Goal: Use online tool/utility

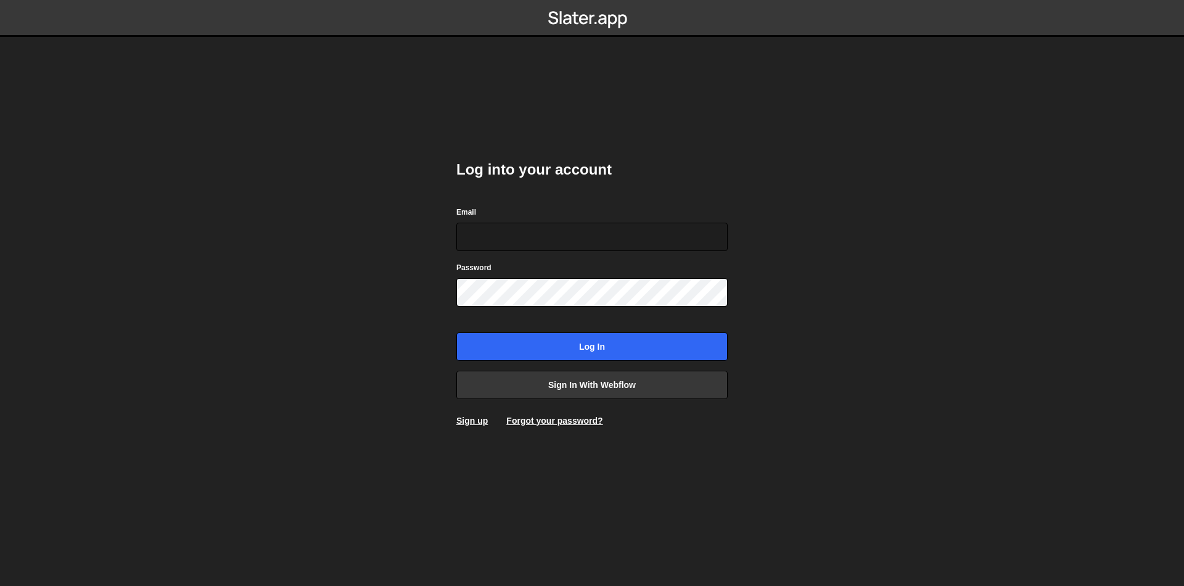
click at [592, 0] on com-1password-button at bounding box center [592, 0] width 0 height 0
type input "josiah@gammadesign.co"
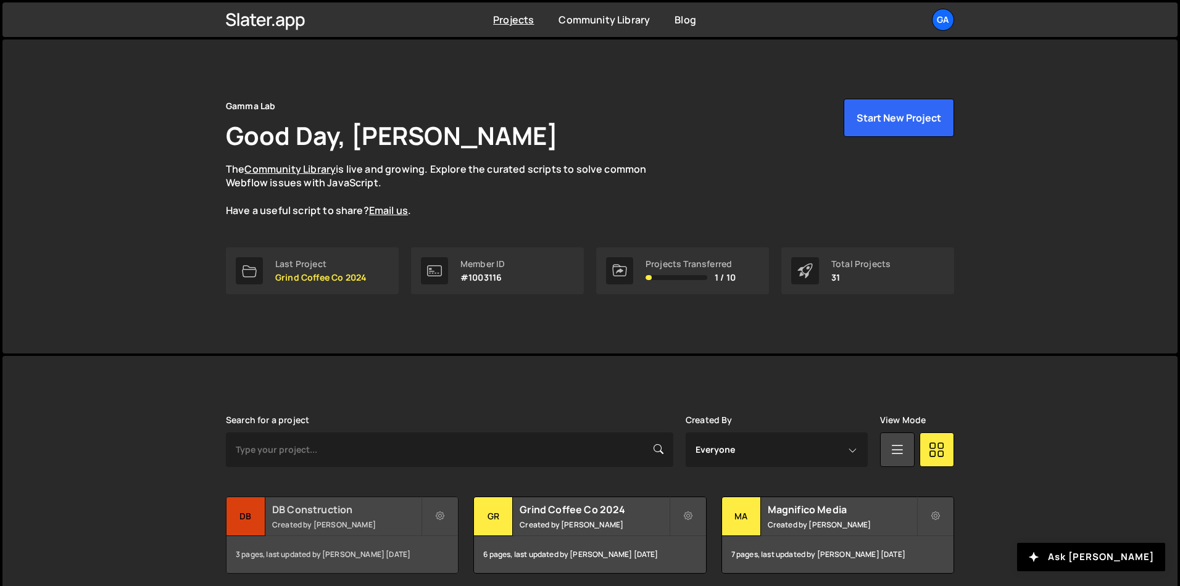
scroll to position [242, 0]
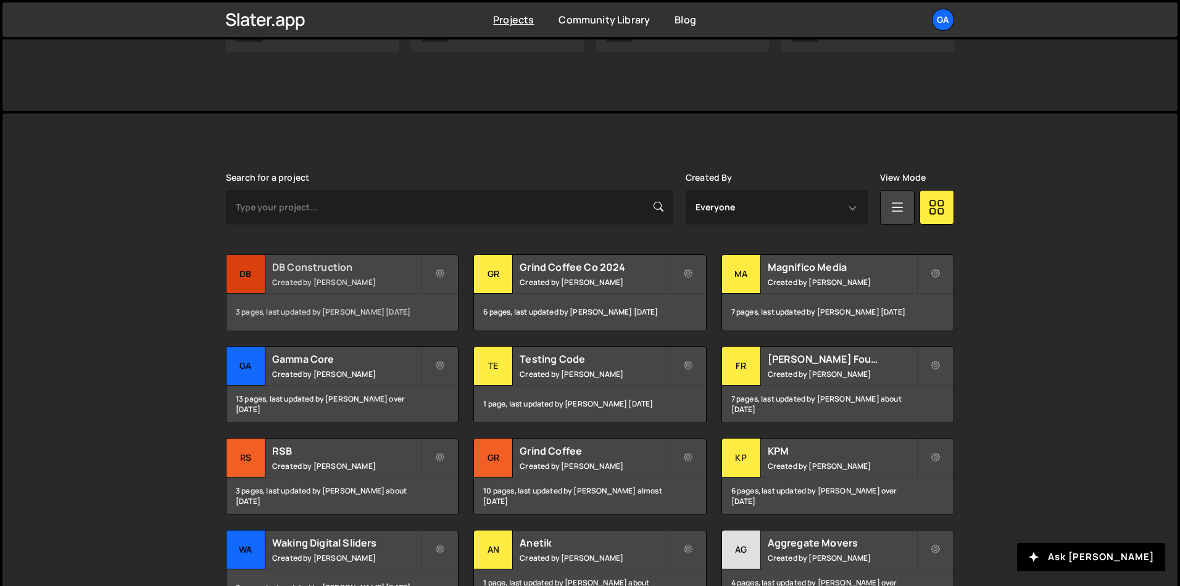
click at [321, 270] on h2 "DB Construction" at bounding box center [346, 267] width 149 height 14
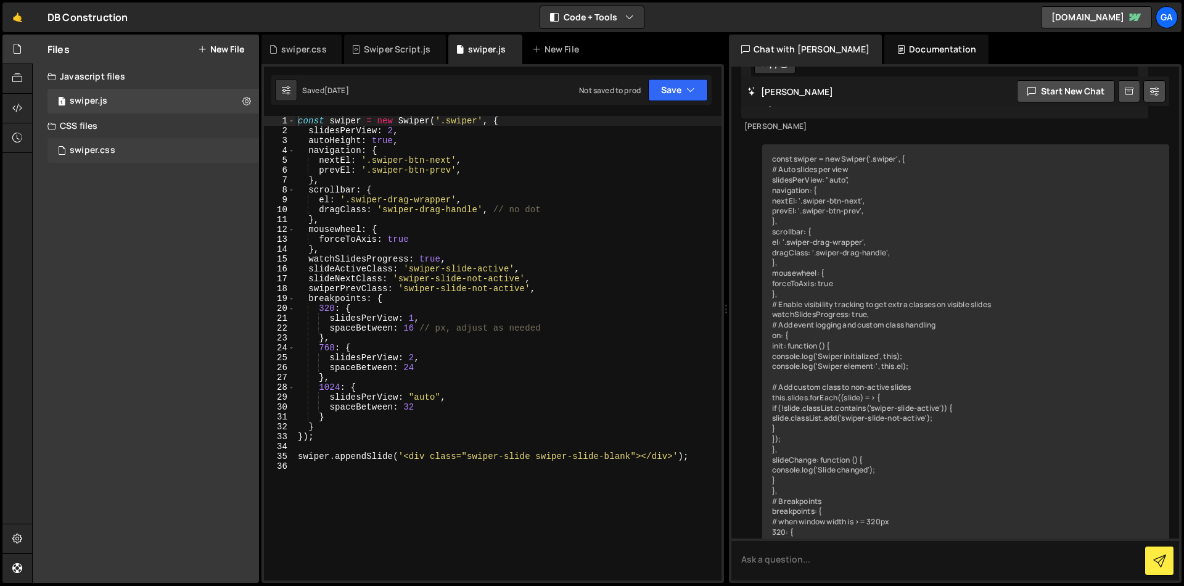
scroll to position [2550, 0]
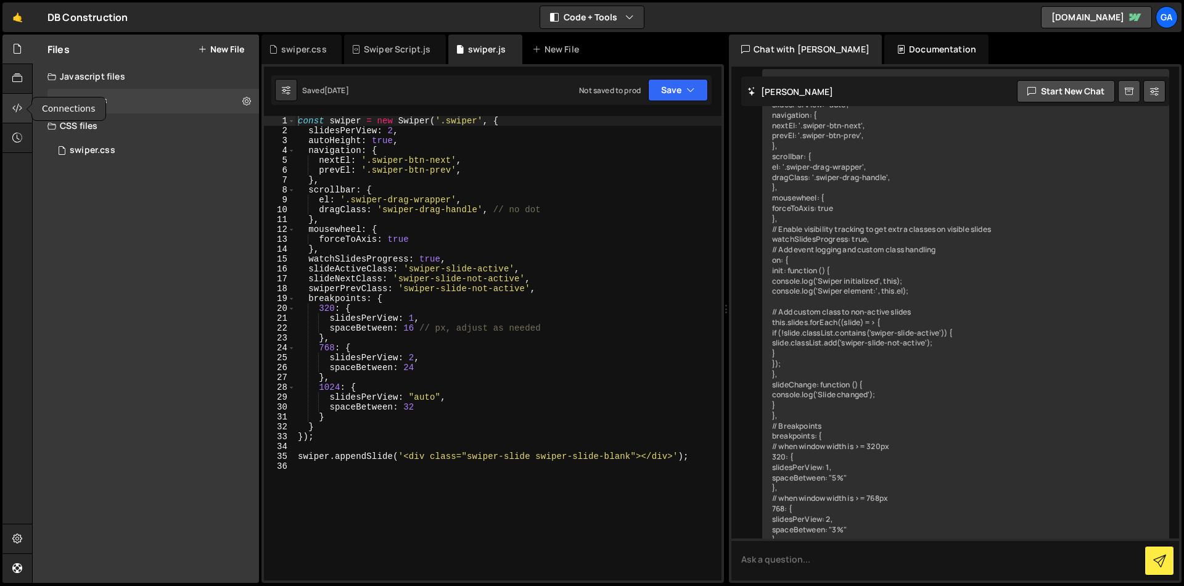
click at [22, 96] on div at bounding box center [17, 109] width 30 height 30
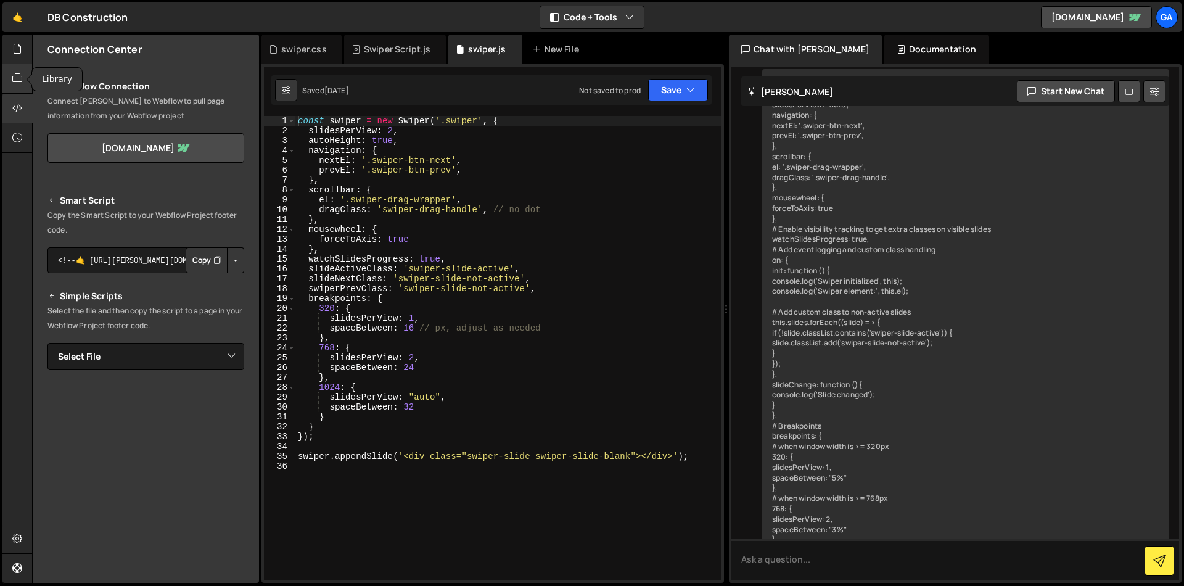
click at [23, 80] on div at bounding box center [17, 79] width 30 height 30
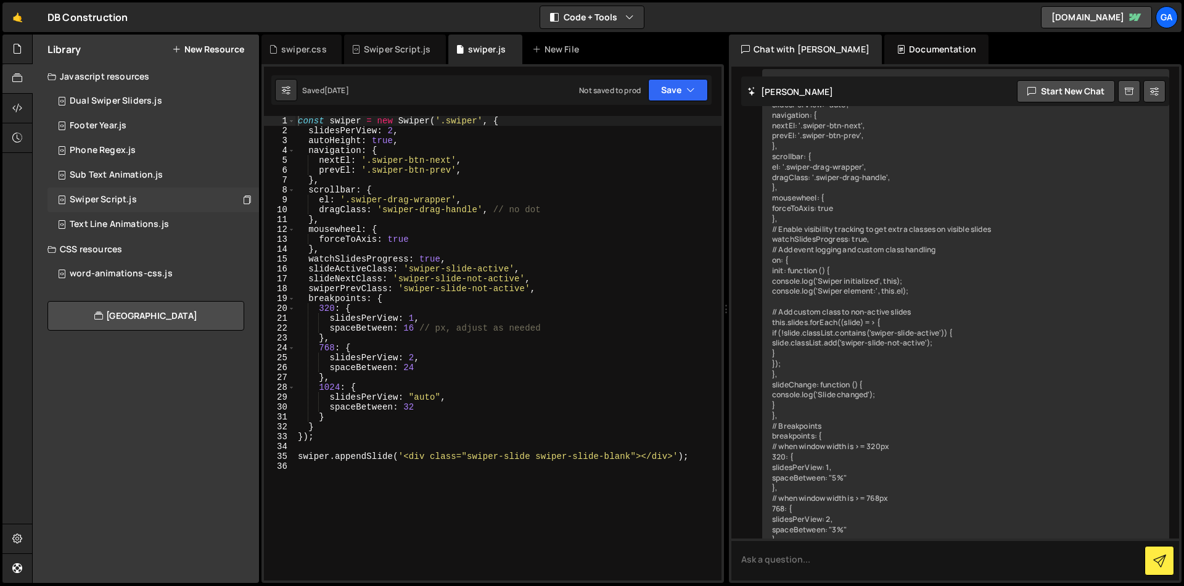
click at [159, 201] on div "Swiper Script.js 0" at bounding box center [154, 200] width 212 height 25
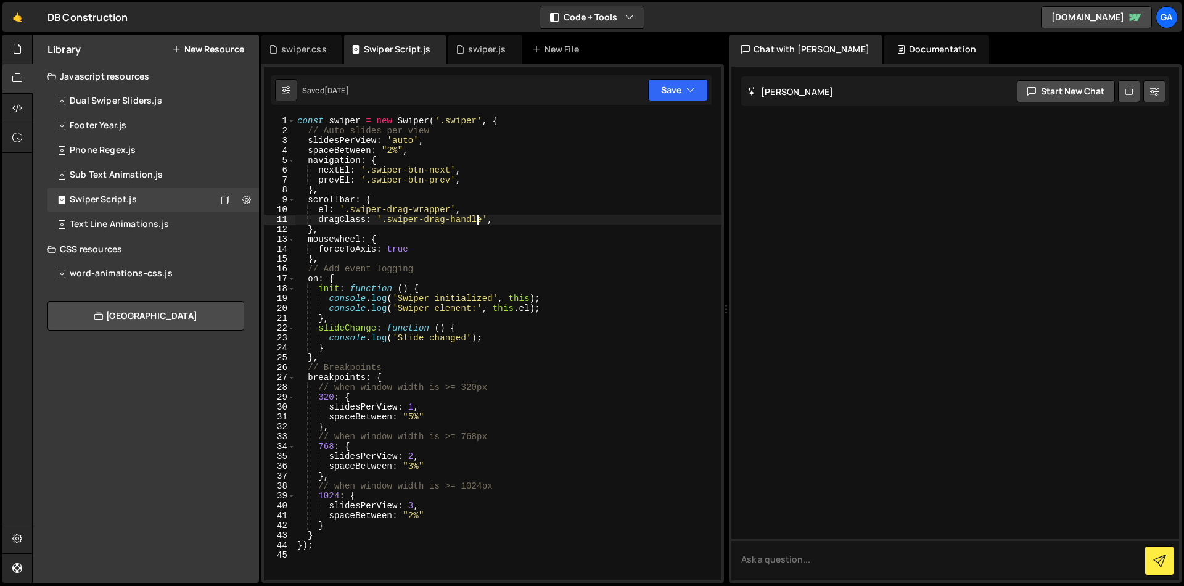
click at [480, 217] on div "const swiper = new Swiper ( '.swiper' , { // Auto slides per view slidesPerView…" at bounding box center [508, 358] width 427 height 484
type textarea "});"
